Goal: Task Accomplishment & Management: Complete application form

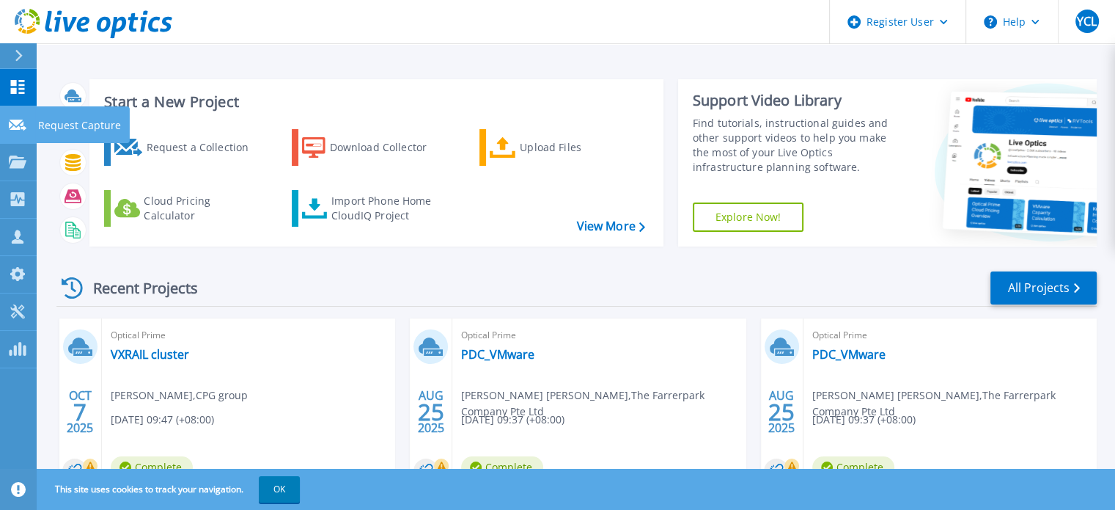
click at [72, 121] on p "Request Capture" at bounding box center [79, 125] width 83 height 38
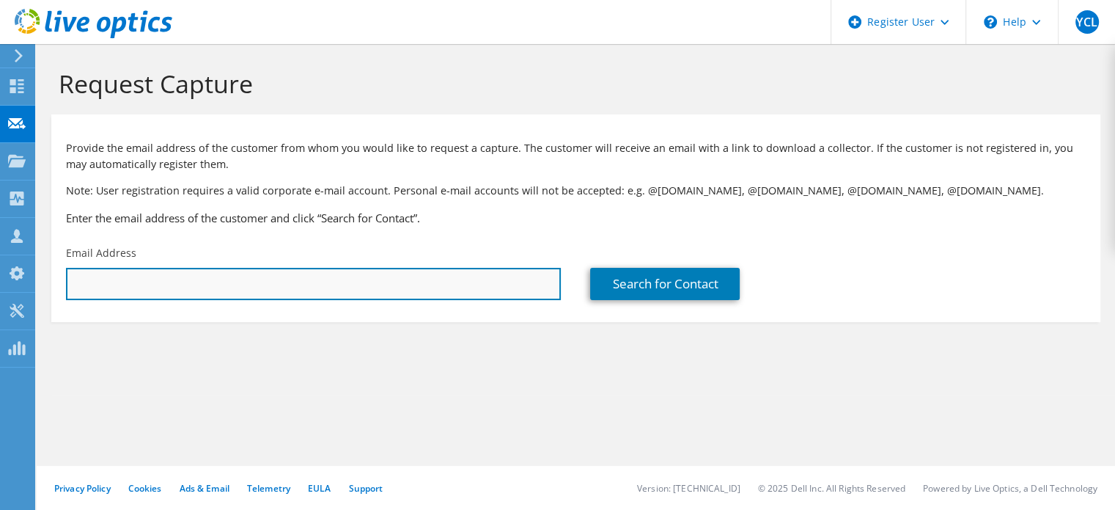
click at [96, 283] on input "text" at bounding box center [313, 284] width 495 height 32
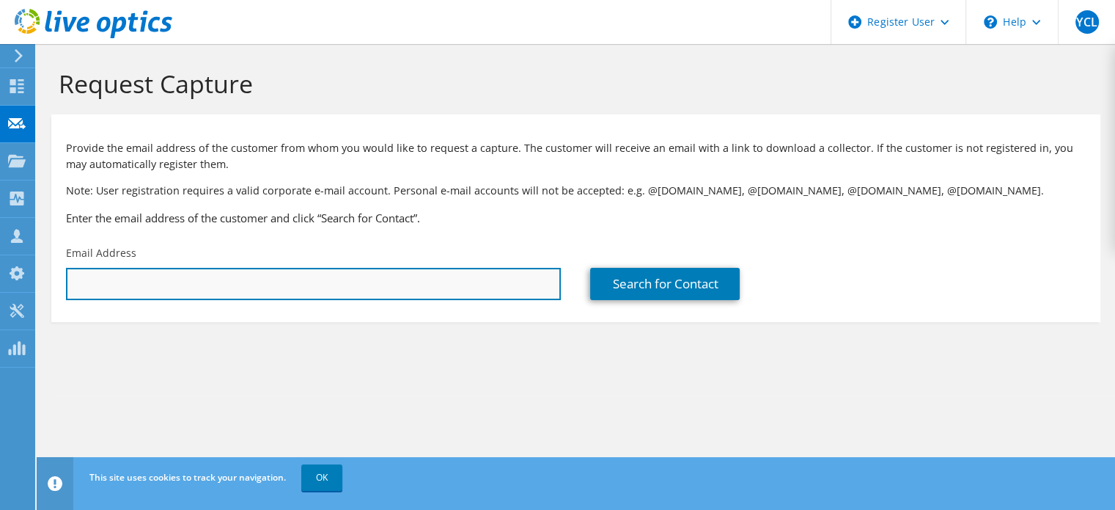
click at [228, 279] on input "text" at bounding box center [313, 284] width 495 height 32
paste input "benny.loh@tel.com"
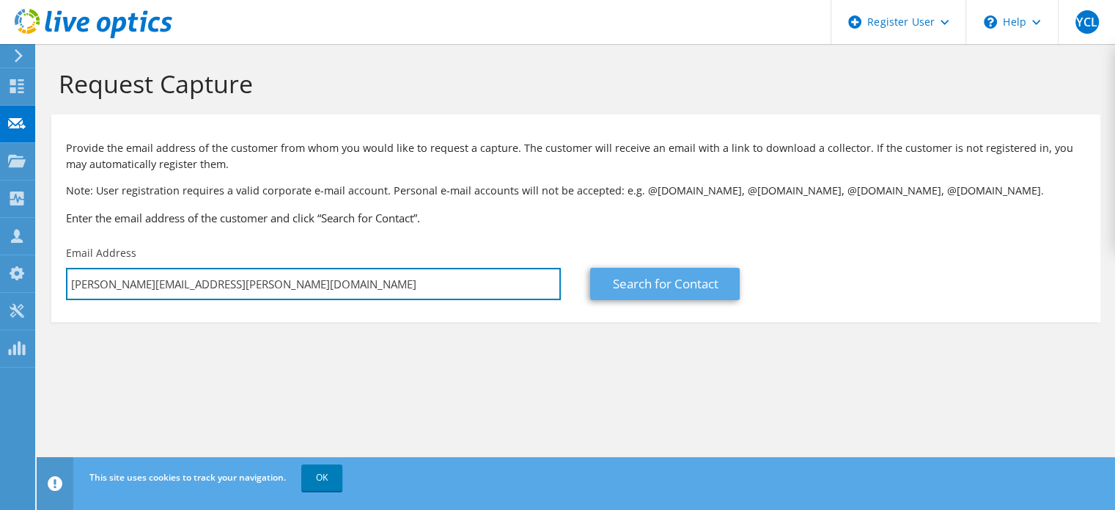
type input "benny.loh@tel.com"
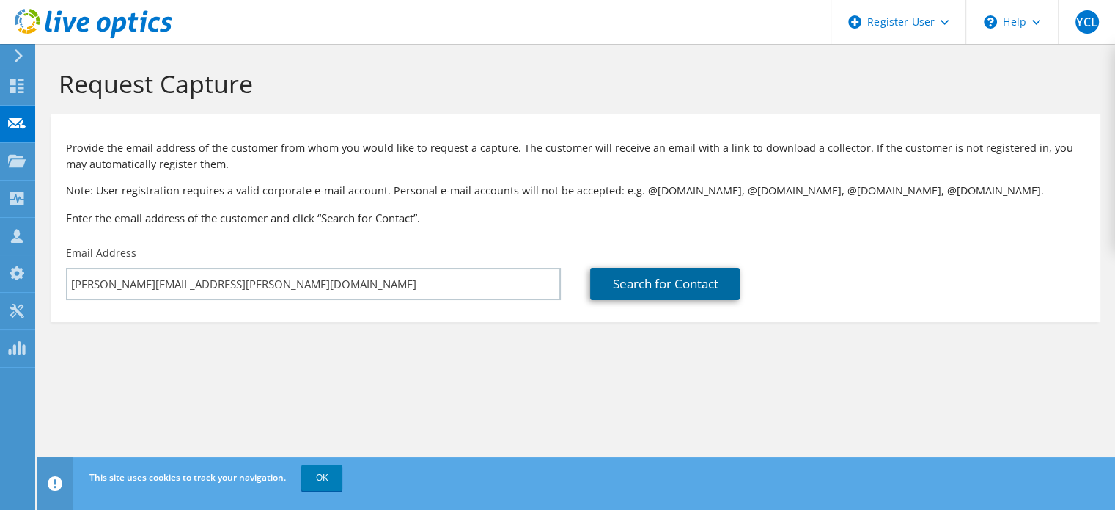
click at [647, 287] on link "Search for Contact" at bounding box center [665, 284] width 150 height 32
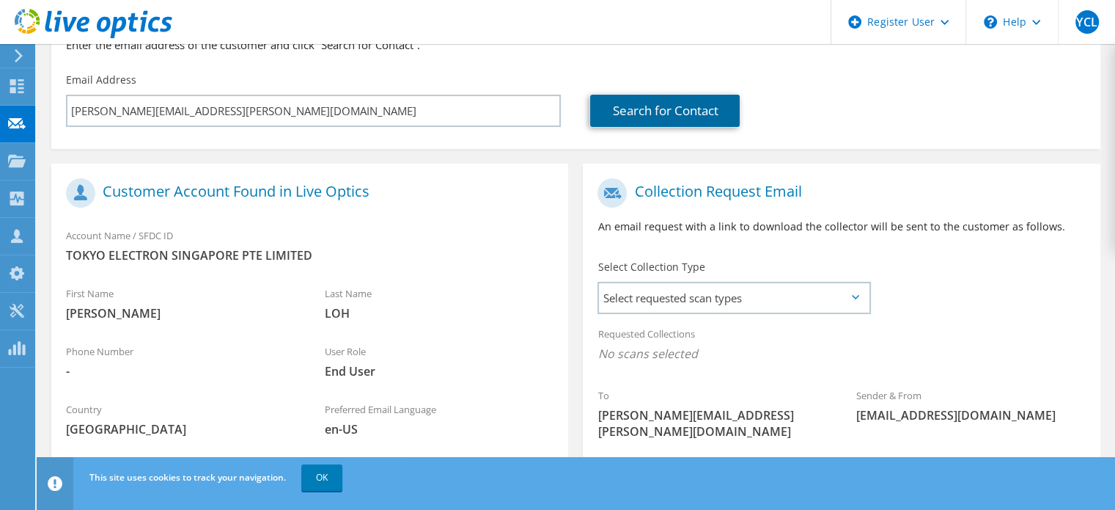
scroll to position [220, 0]
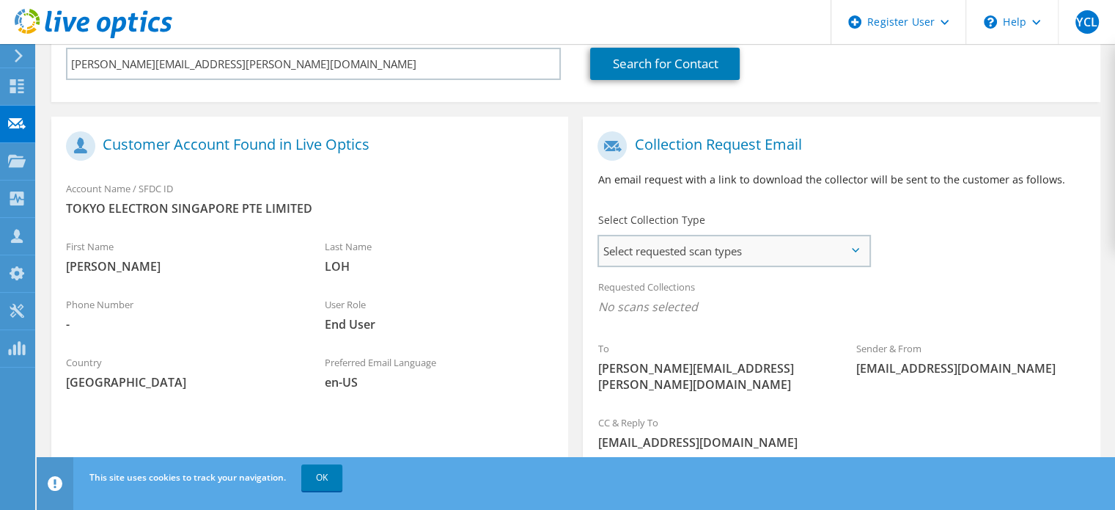
click at [655, 266] on div "Select requested scan types Server Virtualization Optical Prime AWS Nutanix SC" at bounding box center [735, 251] width 274 height 32
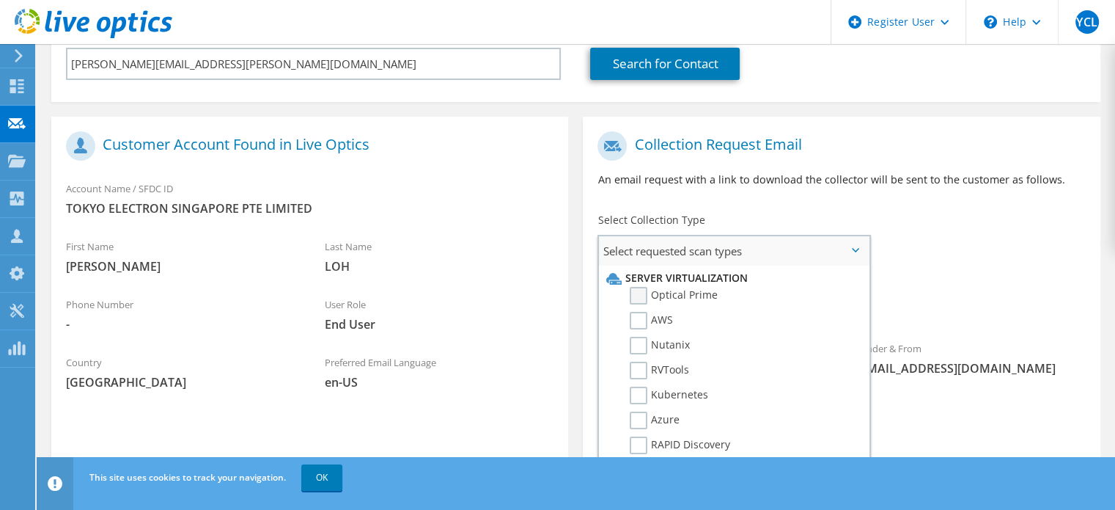
click at [638, 294] on label "Optical Prime" at bounding box center [674, 296] width 88 height 18
click at [0, 0] on input "Optical Prime" at bounding box center [0, 0] width 0 height 0
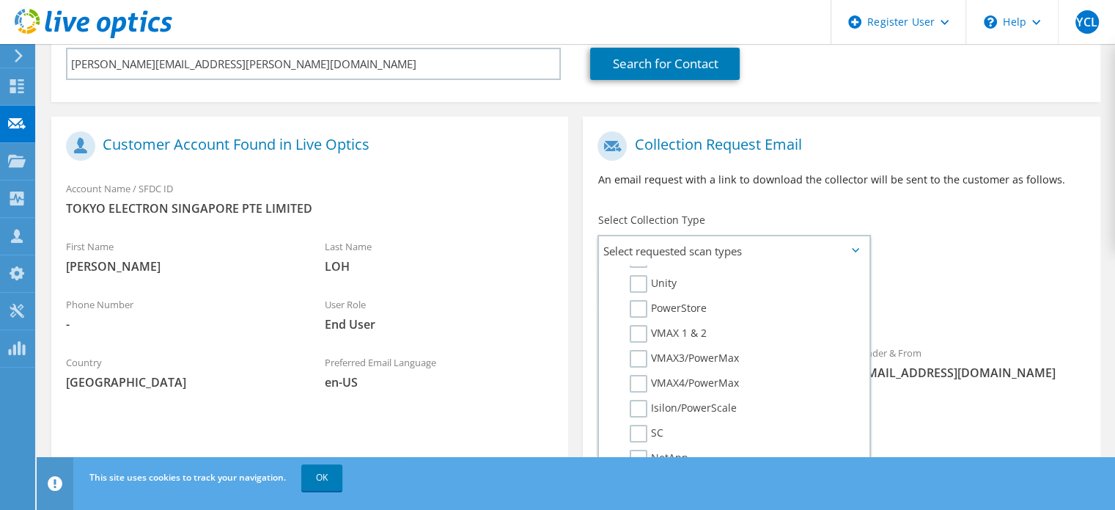
scroll to position [314, 0]
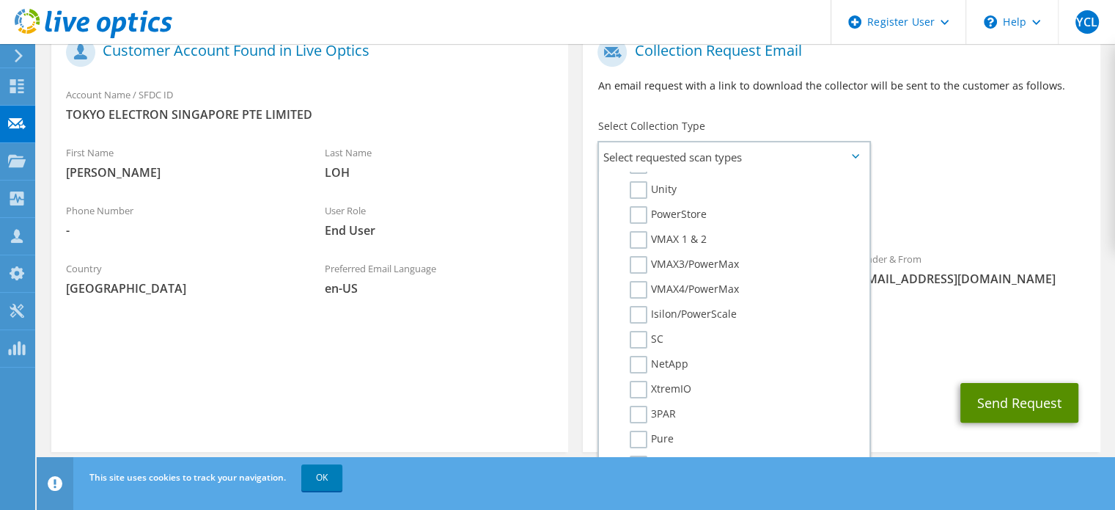
drag, startPoint x: 969, startPoint y: 383, endPoint x: 927, endPoint y: 372, distance: 43.2
click at [936, 378] on div "Send Request" at bounding box center [841, 402] width 517 height 54
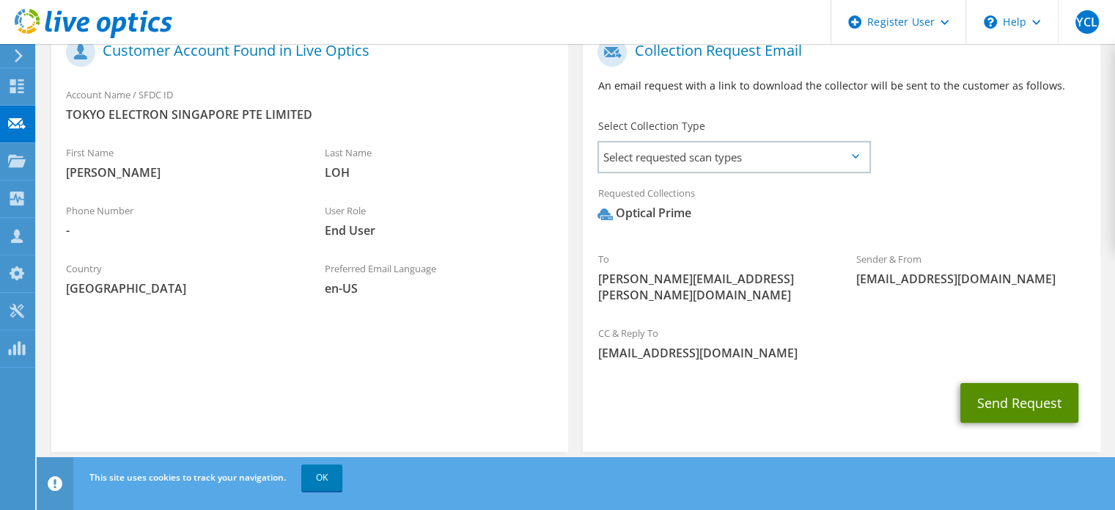
click at [1049, 384] on button "Send Request" at bounding box center [1020, 403] width 118 height 40
